Goal: Task Accomplishment & Management: Complete application form

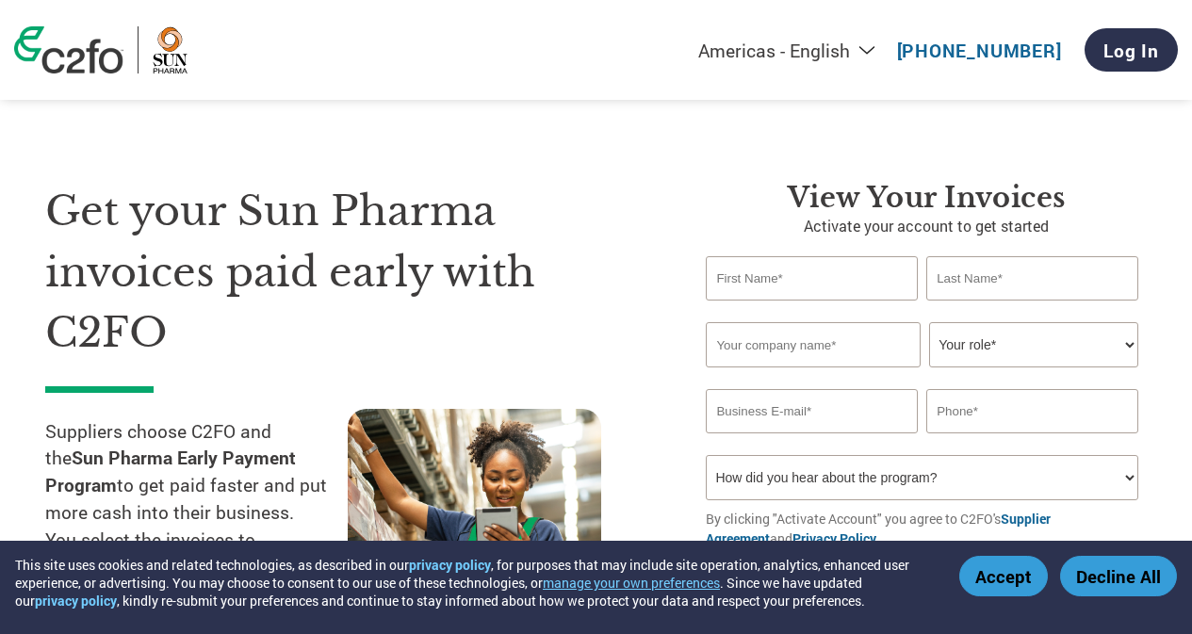
click at [815, 274] on input "text" at bounding box center [811, 278] width 211 height 44
type input "[PERSON_NAME]"
click at [965, 272] on input "text" at bounding box center [1031, 278] width 211 height 44
type input "[PERSON_NAME]"
click at [761, 344] on input "text" at bounding box center [813, 344] width 214 height 45
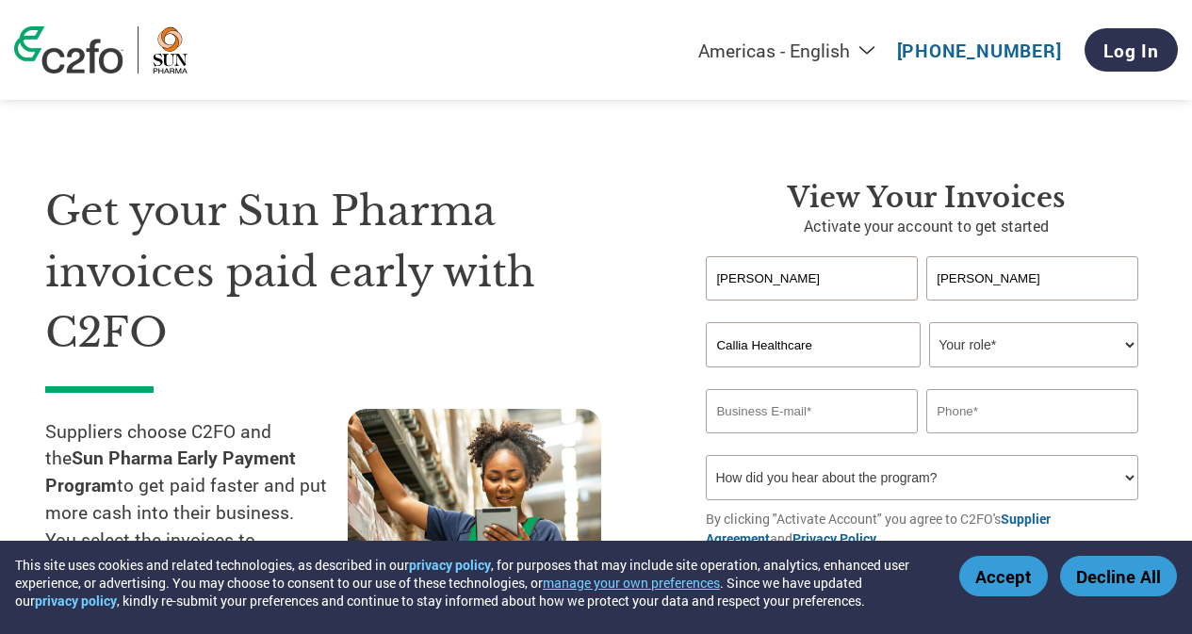
type input "Callia Healthcare"
click at [1130, 347] on select "Your role* CFO Controller Credit Manager Finance Director Treasurer CEO Preside…" at bounding box center [1033, 344] width 208 height 45
select select "FINANCE_DIRECTOR"
click at [929, 322] on select "Your role* CFO Controller Credit Manager Finance Director Treasurer CEO Preside…" at bounding box center [1033, 344] width 208 height 45
click at [868, 412] on input "email" at bounding box center [811, 411] width 211 height 44
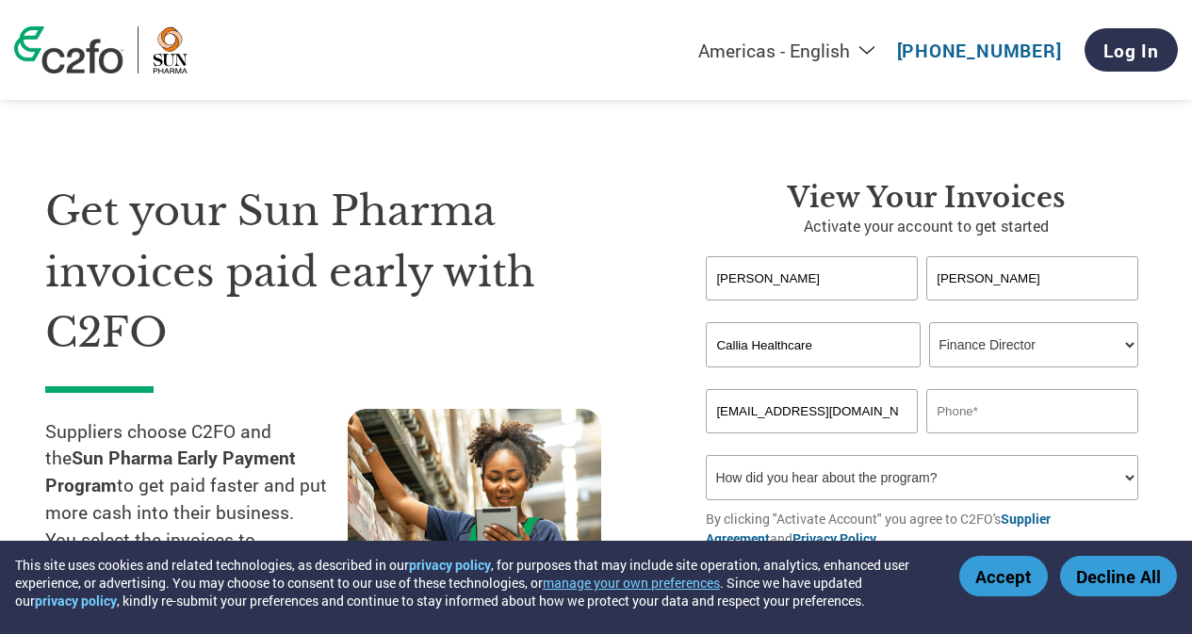
type input "[EMAIL_ADDRESS][DOMAIN_NAME]"
click at [947, 413] on input "text" at bounding box center [1031, 411] width 211 height 44
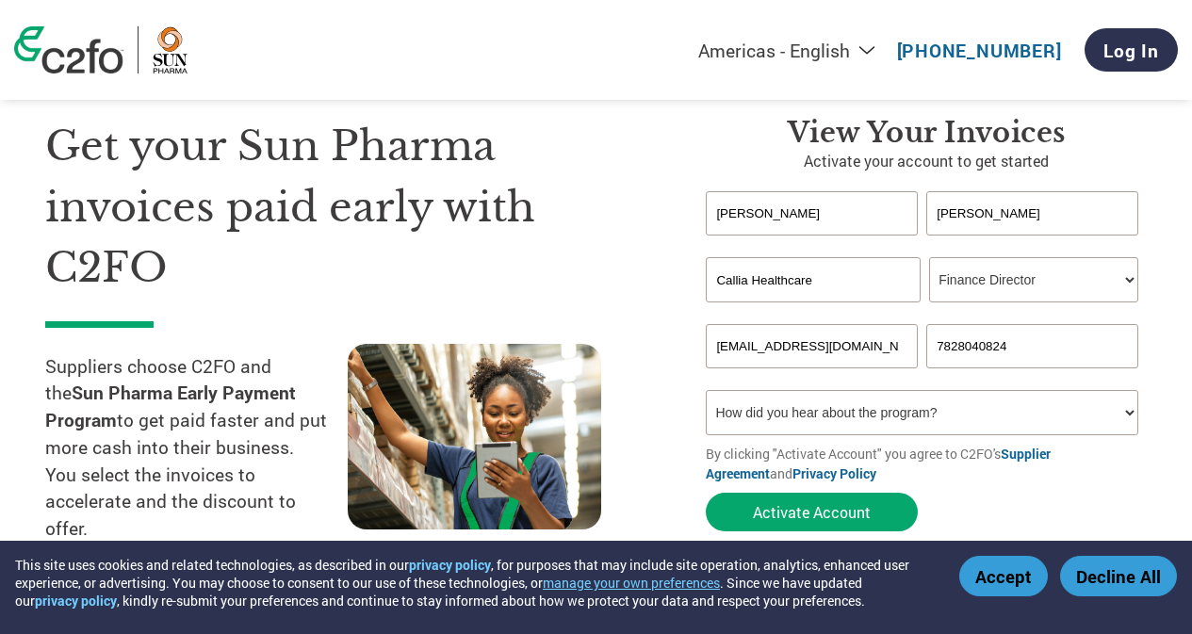
scroll to position [94, 0]
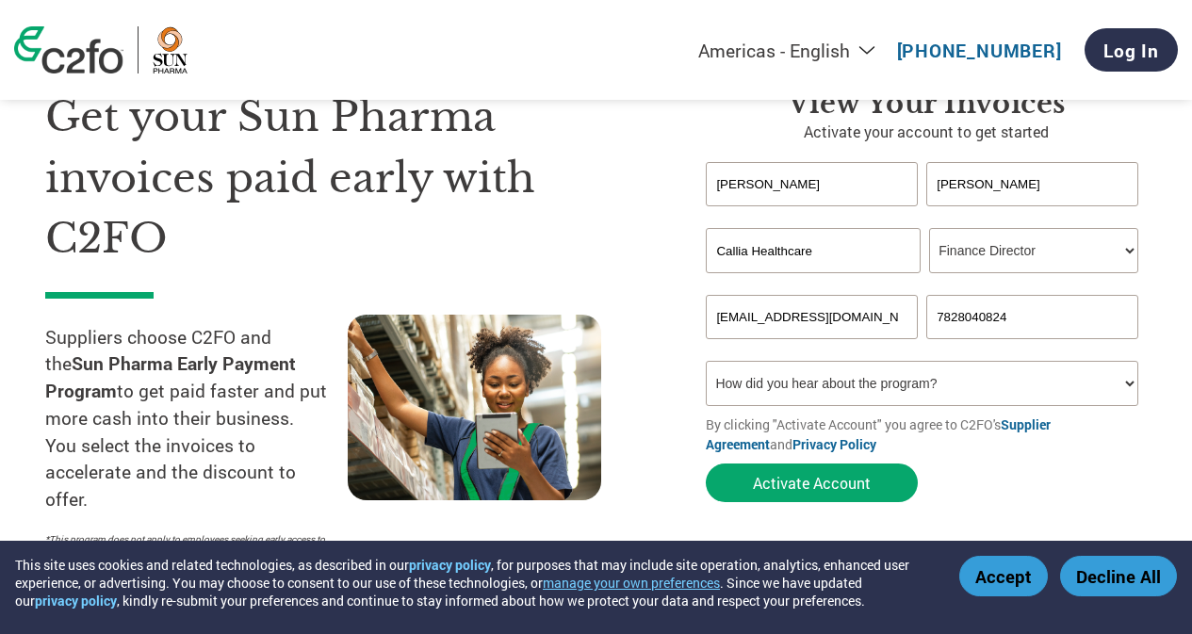
type input "7828040824"
click at [1124, 380] on select "How did you hear about the program? Received a letter Email Social Media Online…" at bounding box center [921, 383] width 431 height 45
select select "Received a Letter"
click at [706, 361] on select "How did you hear about the program? Received a letter Email Social Media Online…" at bounding box center [921, 383] width 431 height 45
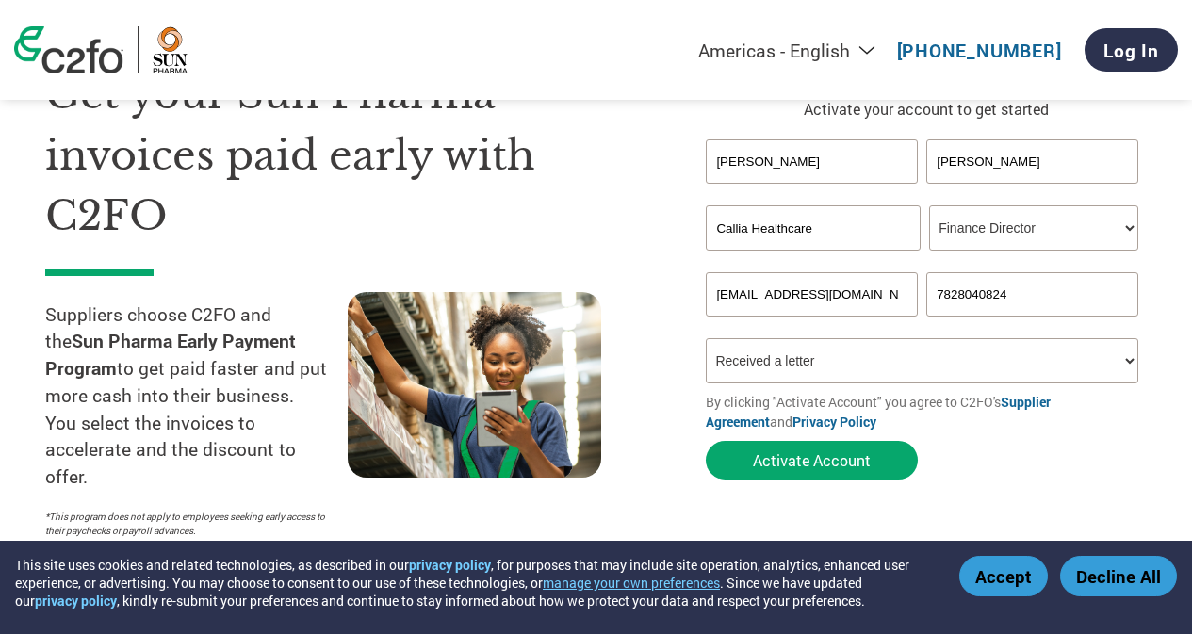
scroll to position [283, 0]
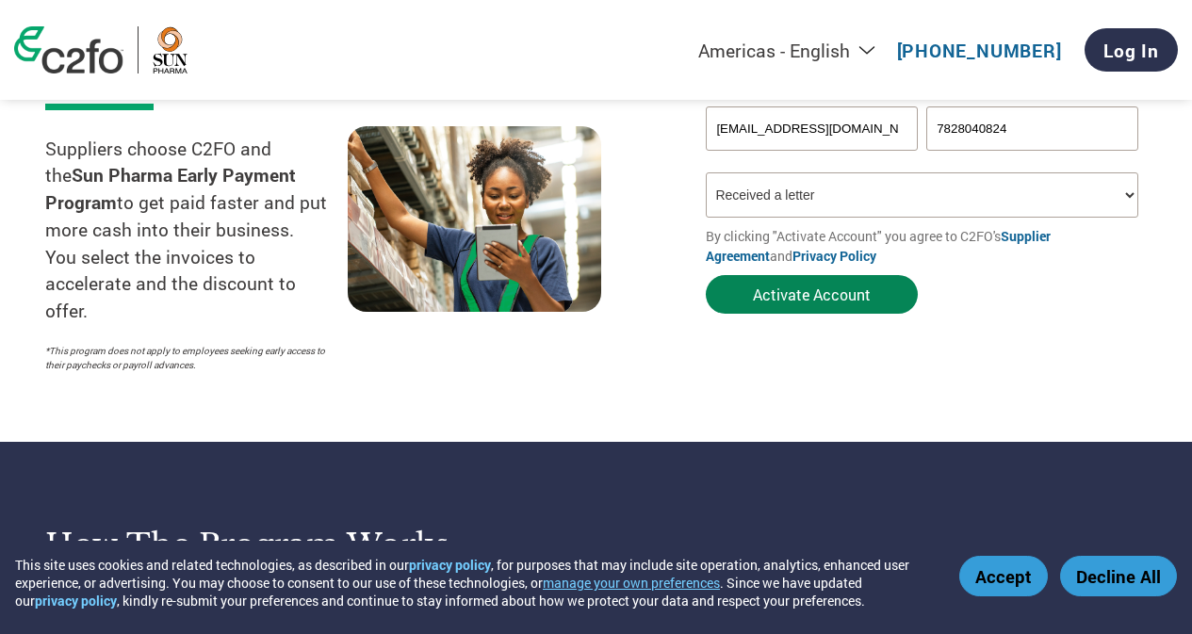
click at [831, 291] on button "Activate Account" at bounding box center [812, 294] width 212 height 39
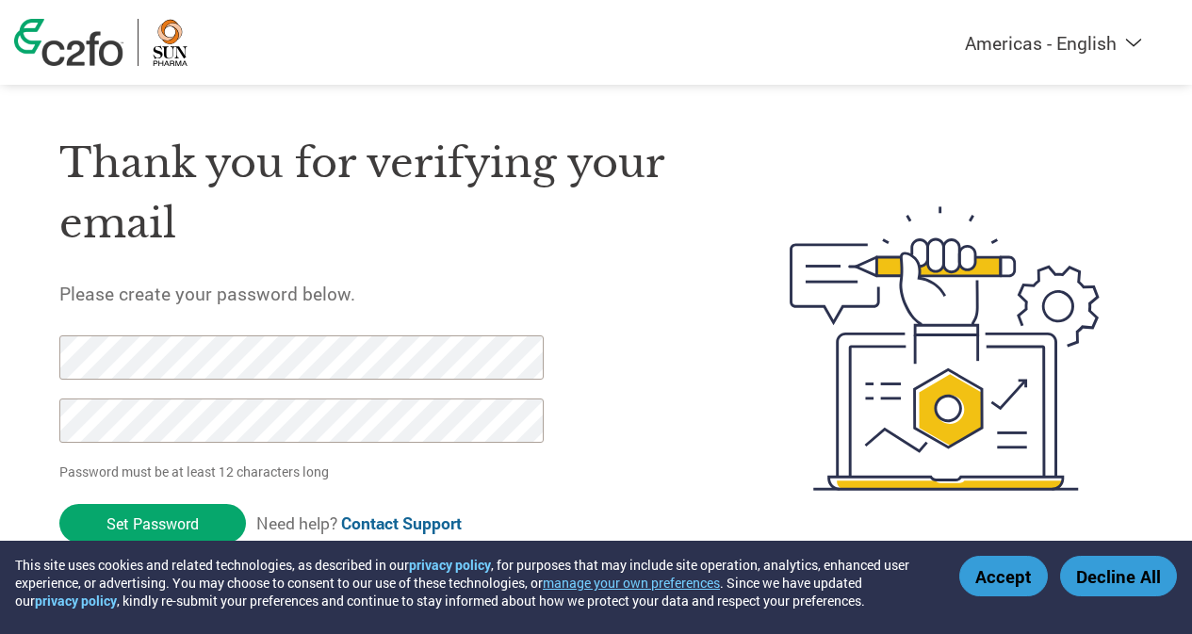
scroll to position [22, 0]
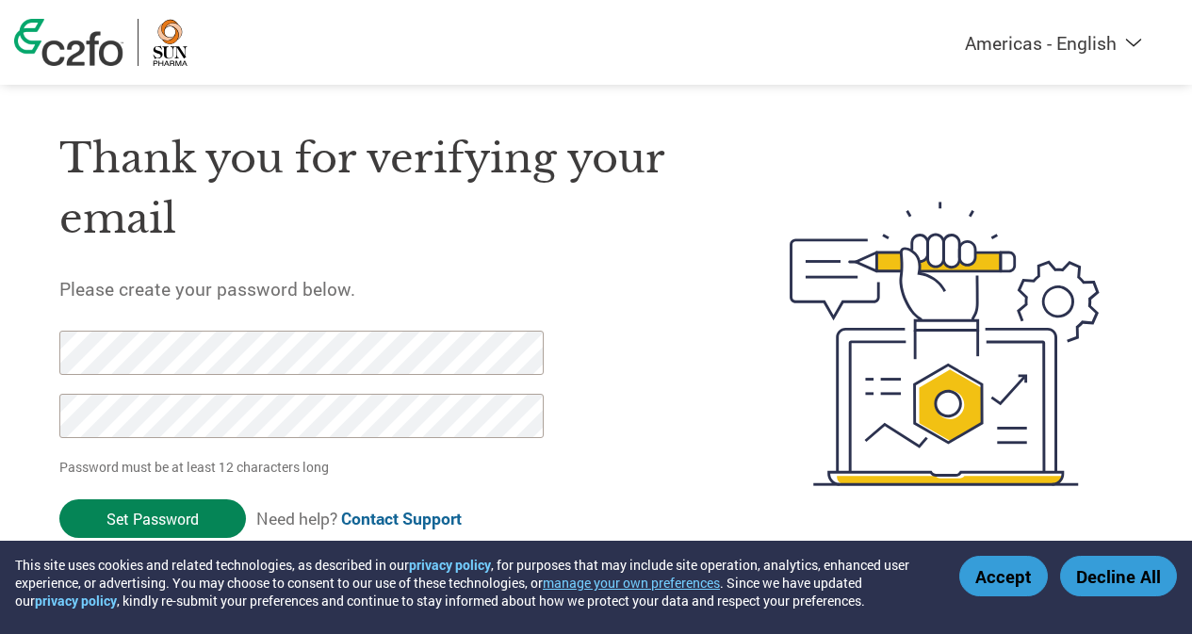
click at [156, 506] on input "Set Password" at bounding box center [152, 518] width 187 height 39
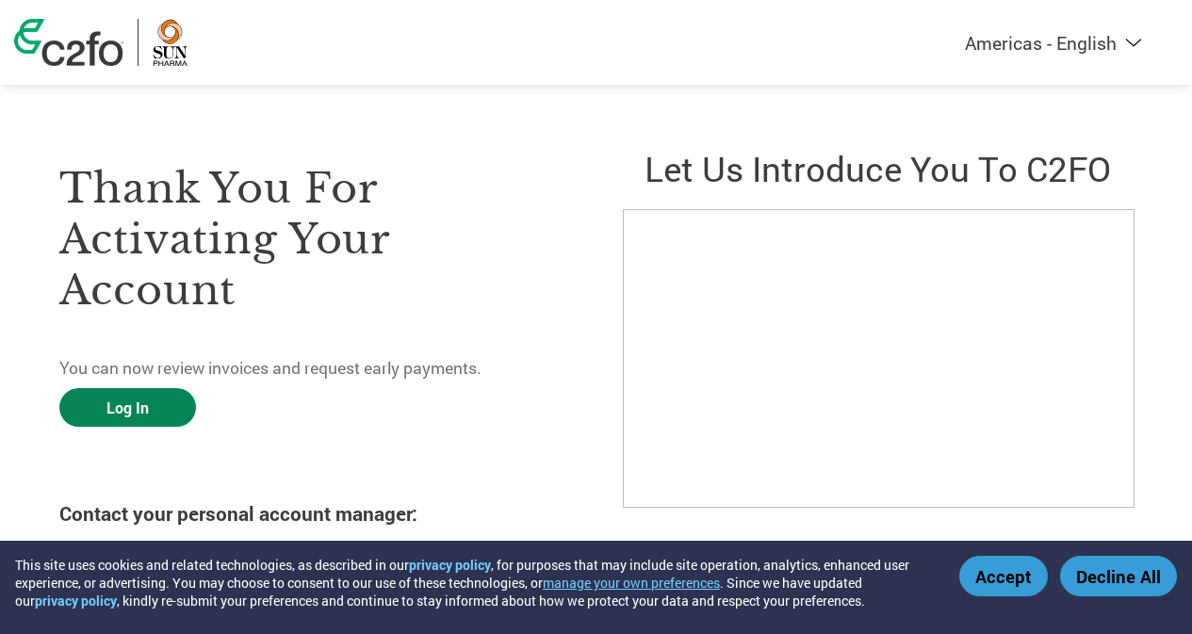
click at [132, 407] on link "Log In" at bounding box center [127, 407] width 137 height 39
